Goal: Check status: Check status

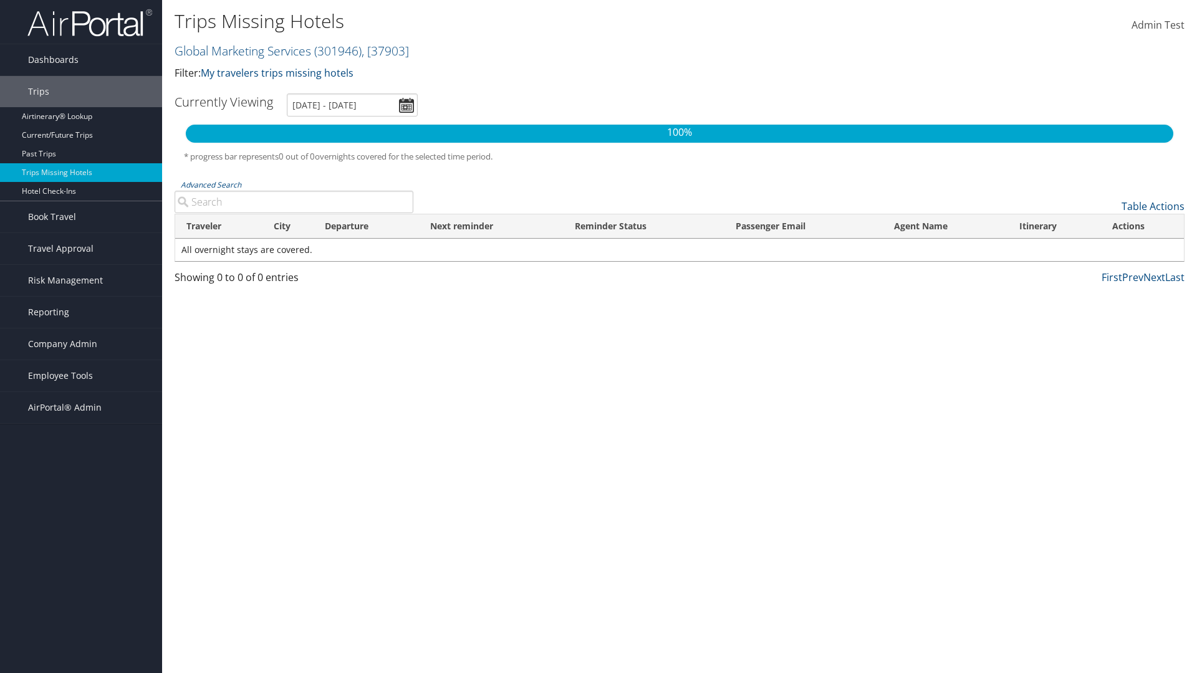
click at [241, 50] on link "Global Marketing Services ( 301946 ) , [ 37903 ]" at bounding box center [292, 50] width 234 height 17
click at [0, 0] on input "search" at bounding box center [0, 0] width 0 height 0
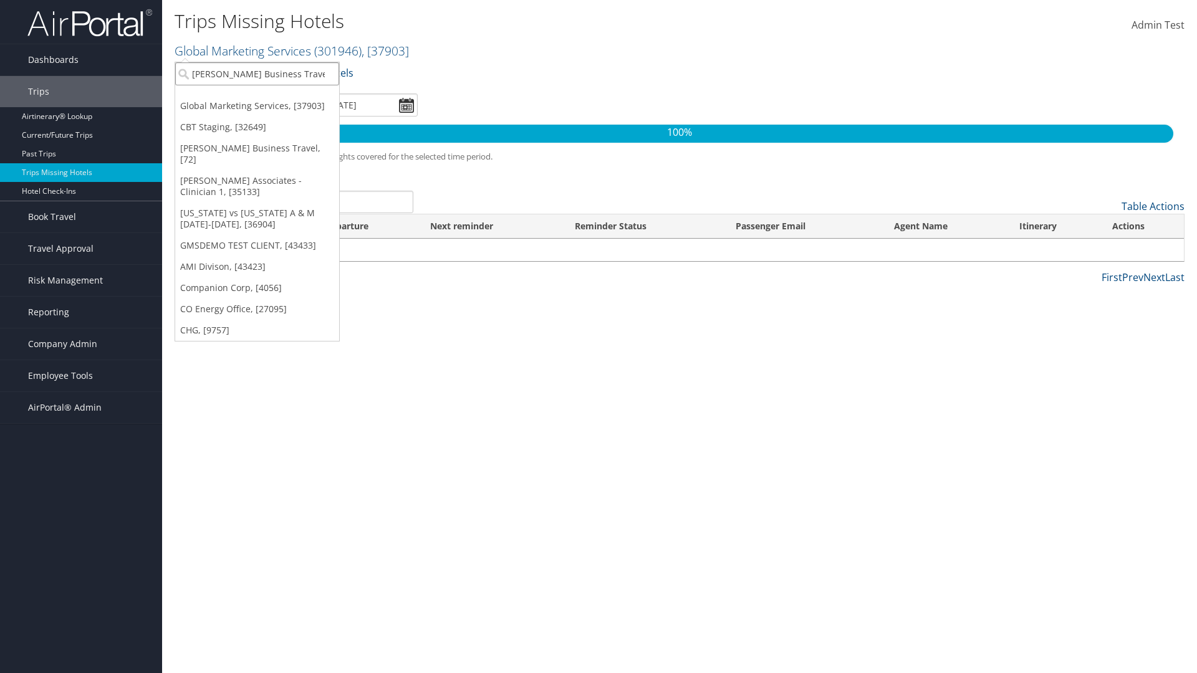
type input "[PERSON_NAME] Business Travel"
click at [274, 108] on div "Account" at bounding box center [274, 107] width 213 height 11
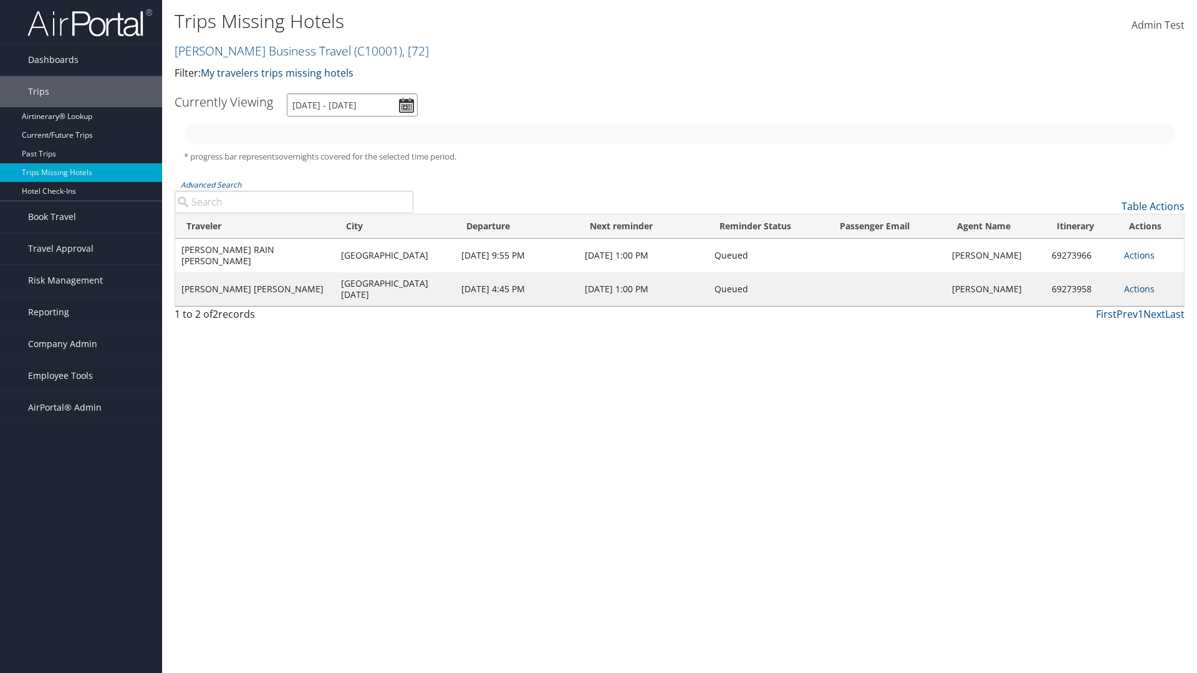
click at [352, 105] on input "[DATE] - [DATE]" at bounding box center [352, 104] width 131 height 23
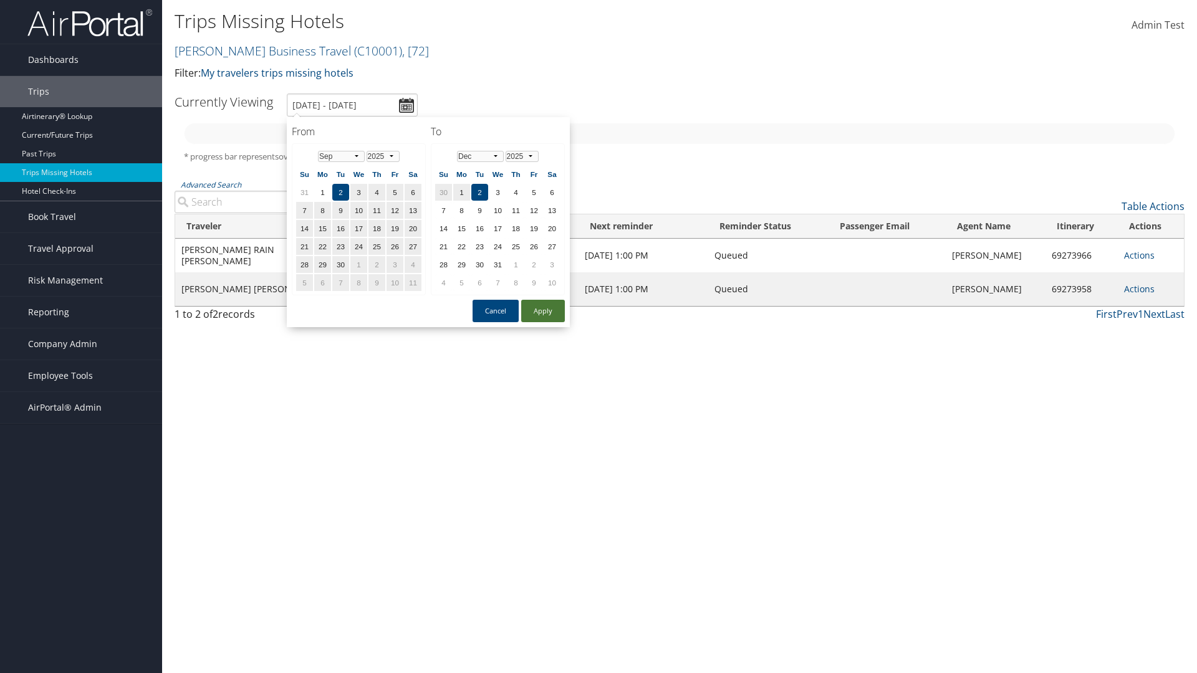
click at [543, 311] on button "Apply" at bounding box center [543, 311] width 44 height 22
type input "[DATE] - [DATE]"
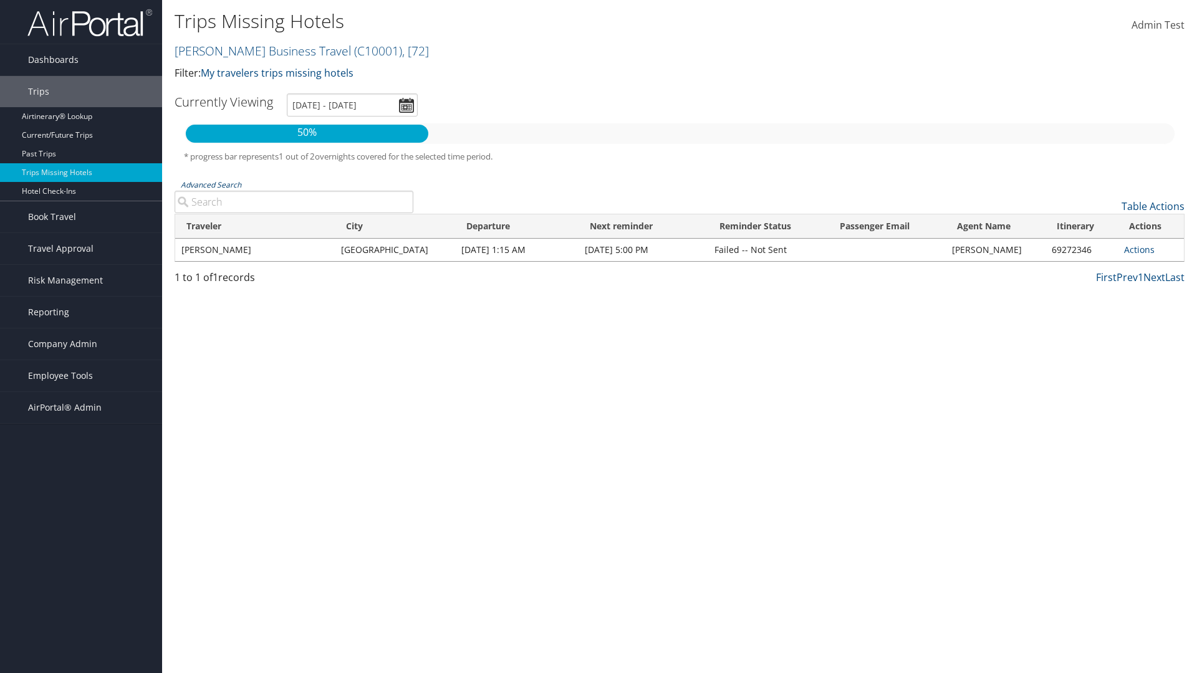
click at [211, 184] on link "Advanced Search" at bounding box center [211, 185] width 60 height 11
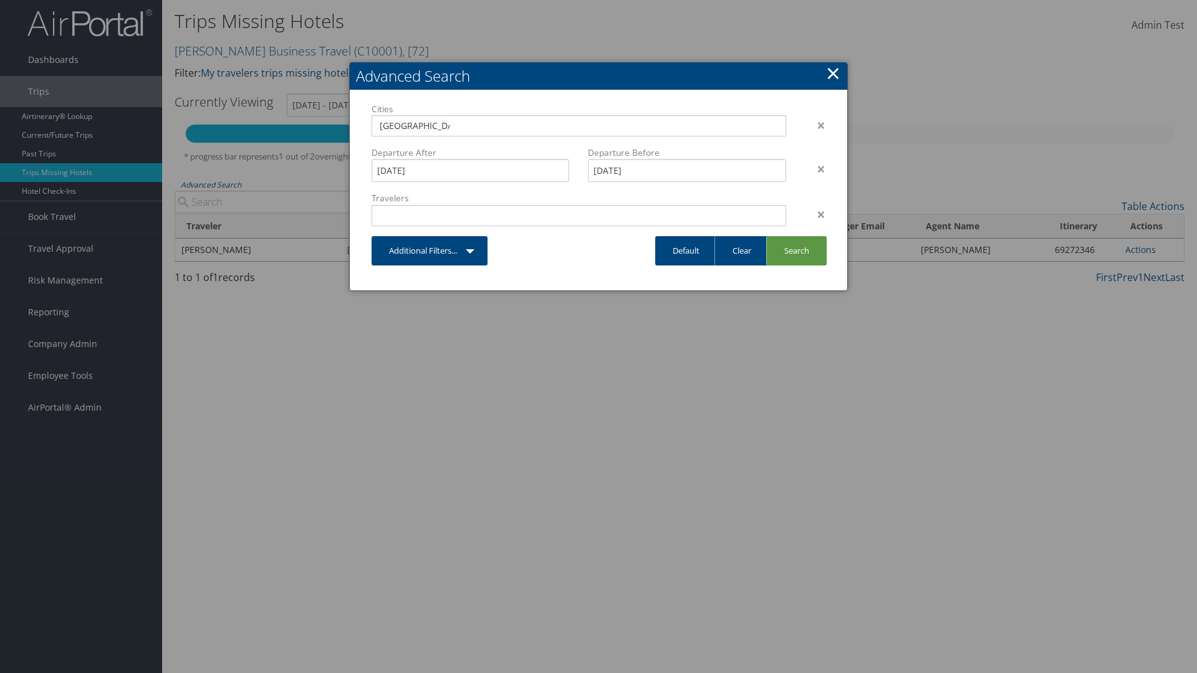
type input "[GEOGRAPHIC_DATA]"
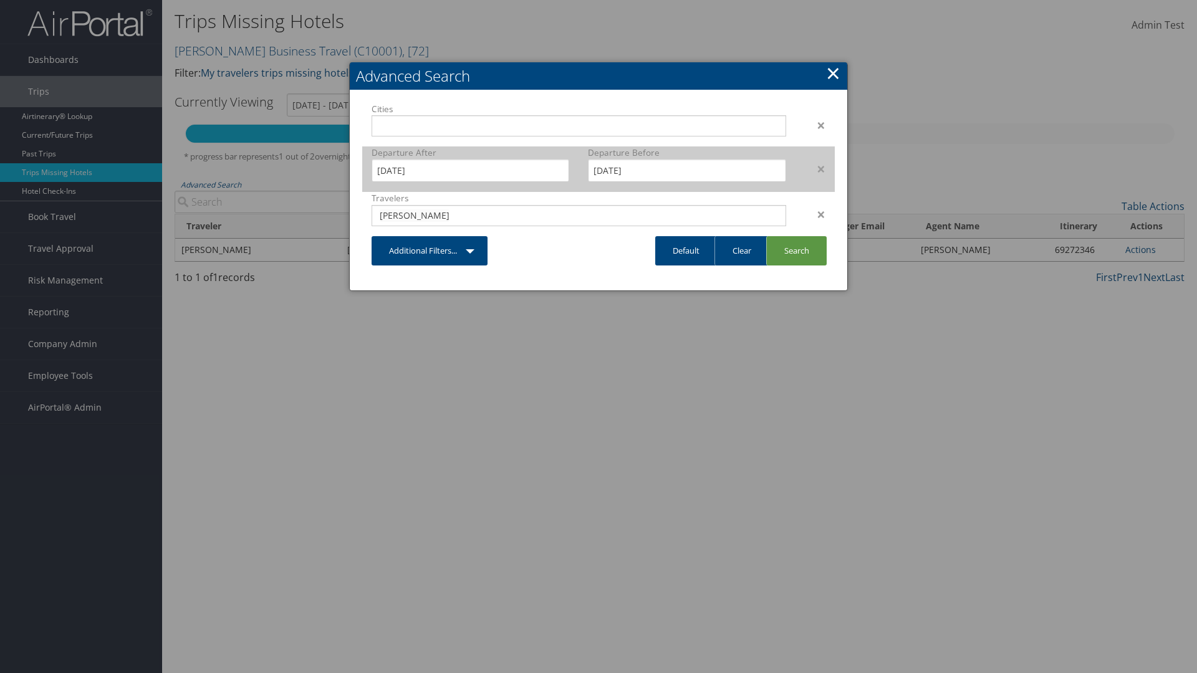
type input "[PERSON_NAME]"
click at [470, 170] on input "[DATE]" at bounding box center [470, 170] width 198 height 23
type input "[PERSON_NAME]"
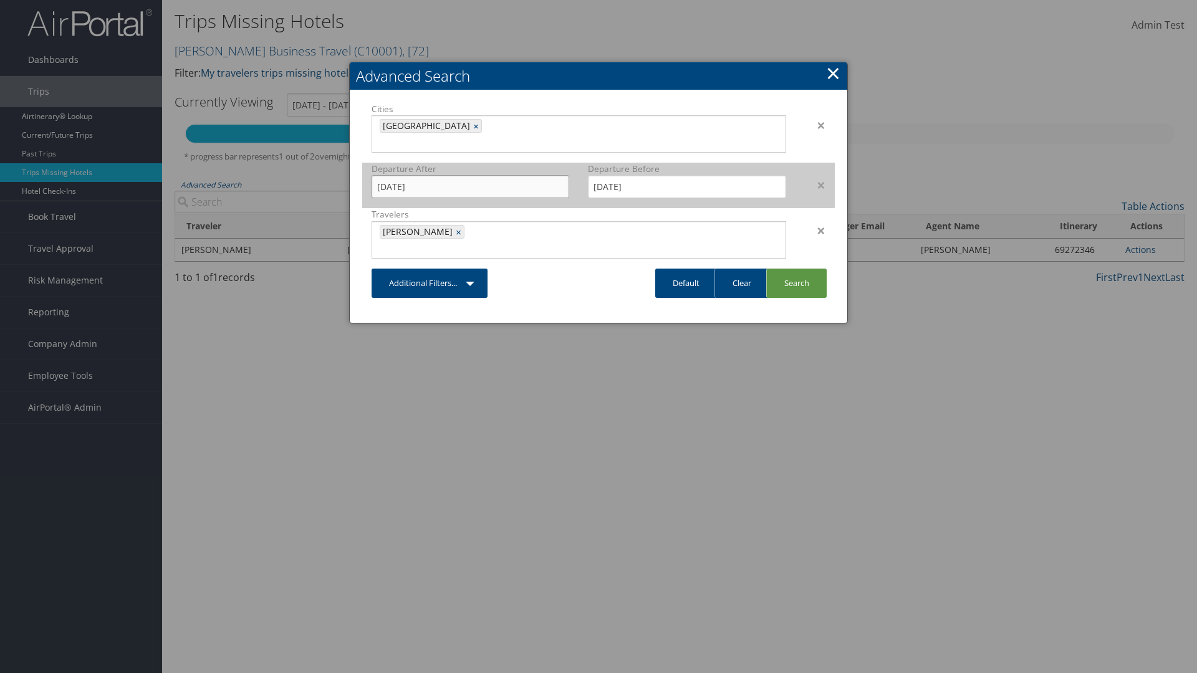
type input "[DATE]"
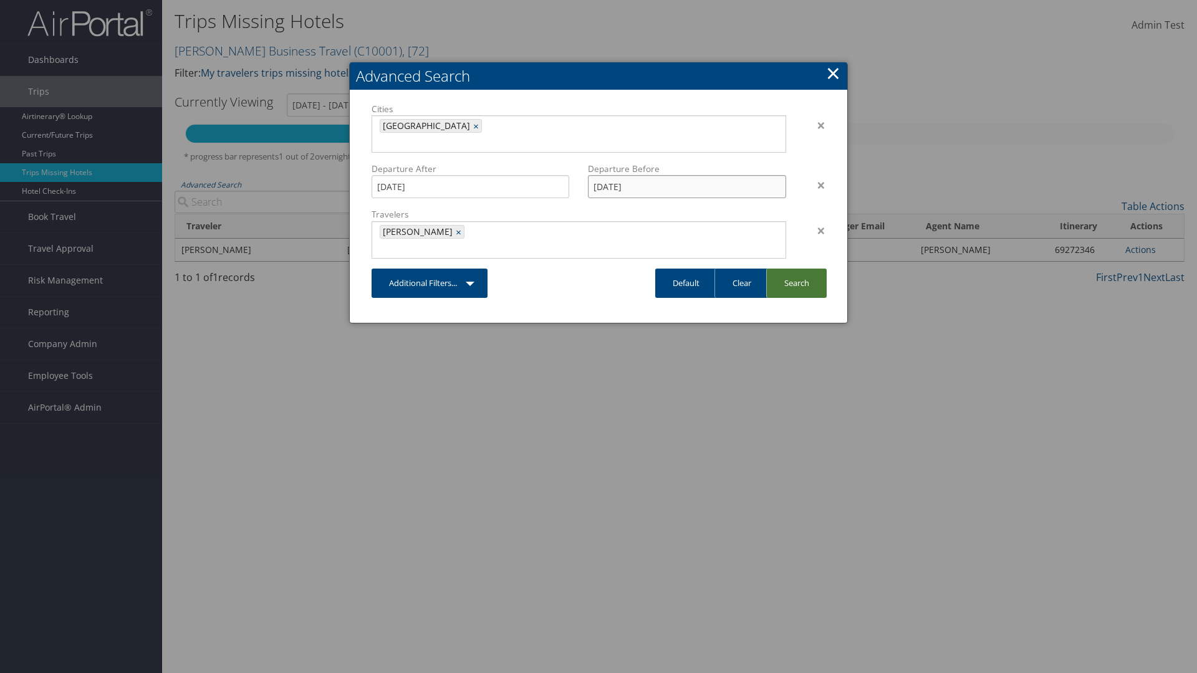
click at [687, 175] on input "[DATE]" at bounding box center [687, 186] width 198 height 23
type input "[DATE]"
click at [796, 269] on link "Search" at bounding box center [796, 283] width 60 height 29
type input "[DATE] - [DATE]"
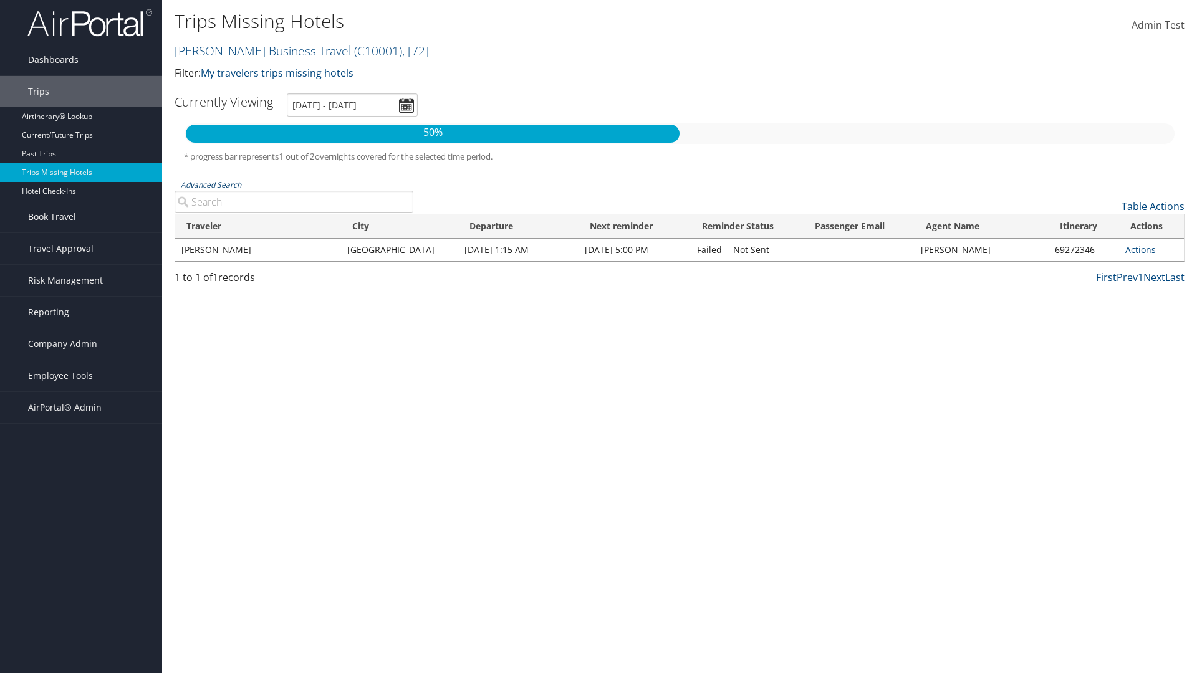
click at [211, 184] on link "Advanced Search" at bounding box center [211, 185] width 60 height 11
